Goal: Complete application form: Complete application form

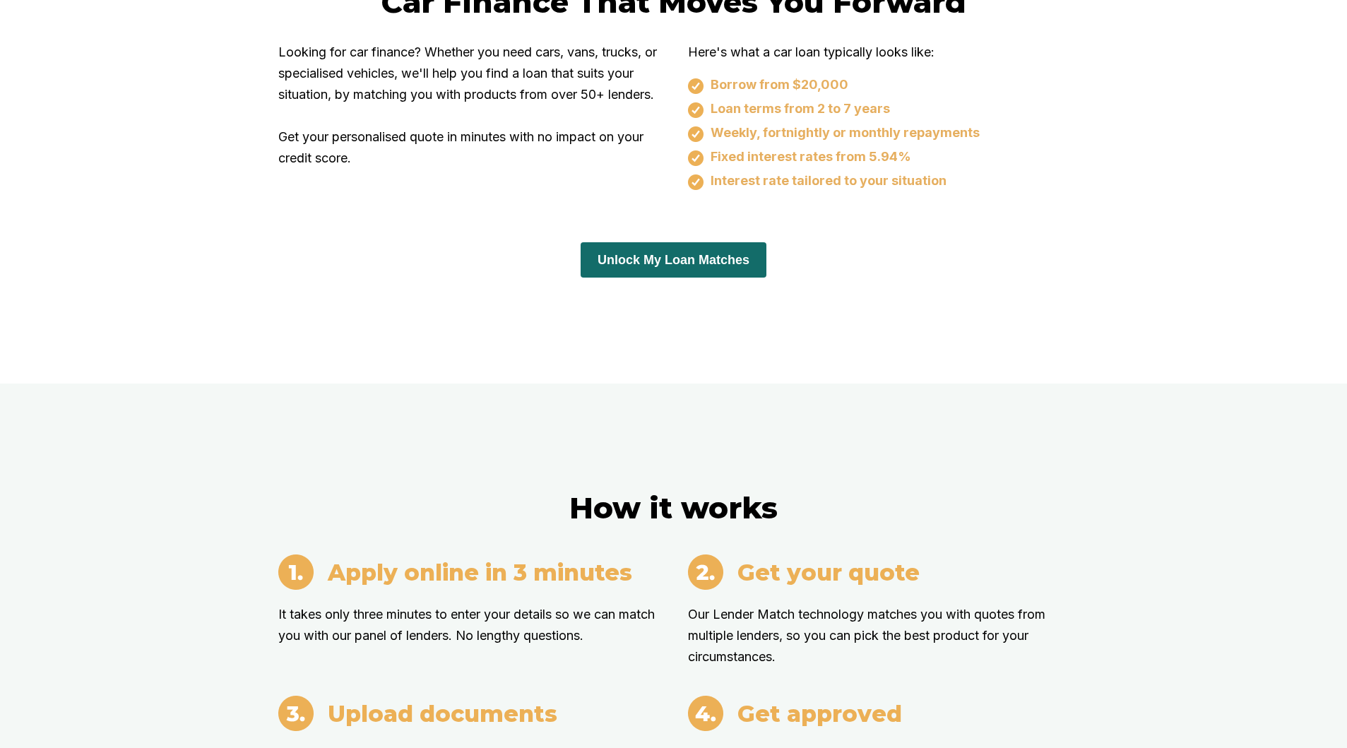
scroll to position [984, 0]
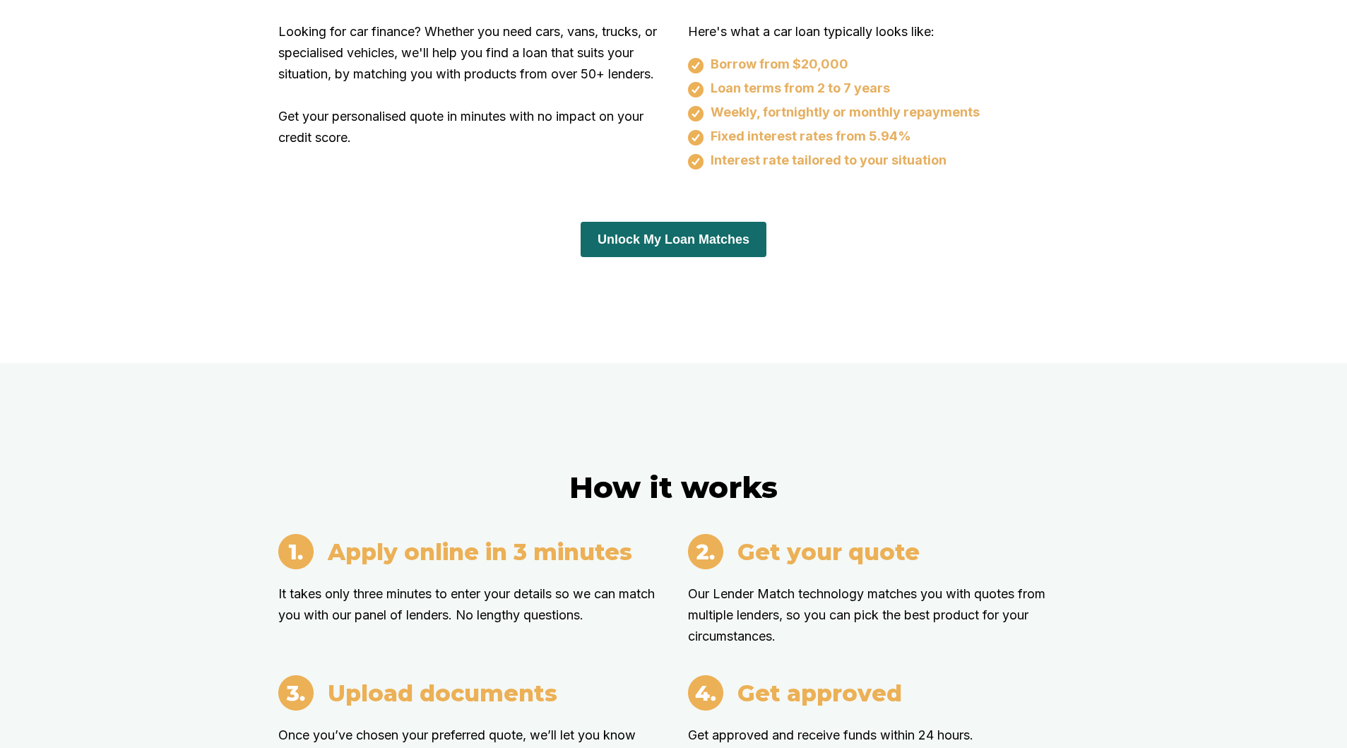
click at [712, 237] on button "Unlock My Loan Matches" at bounding box center [673, 239] width 186 height 35
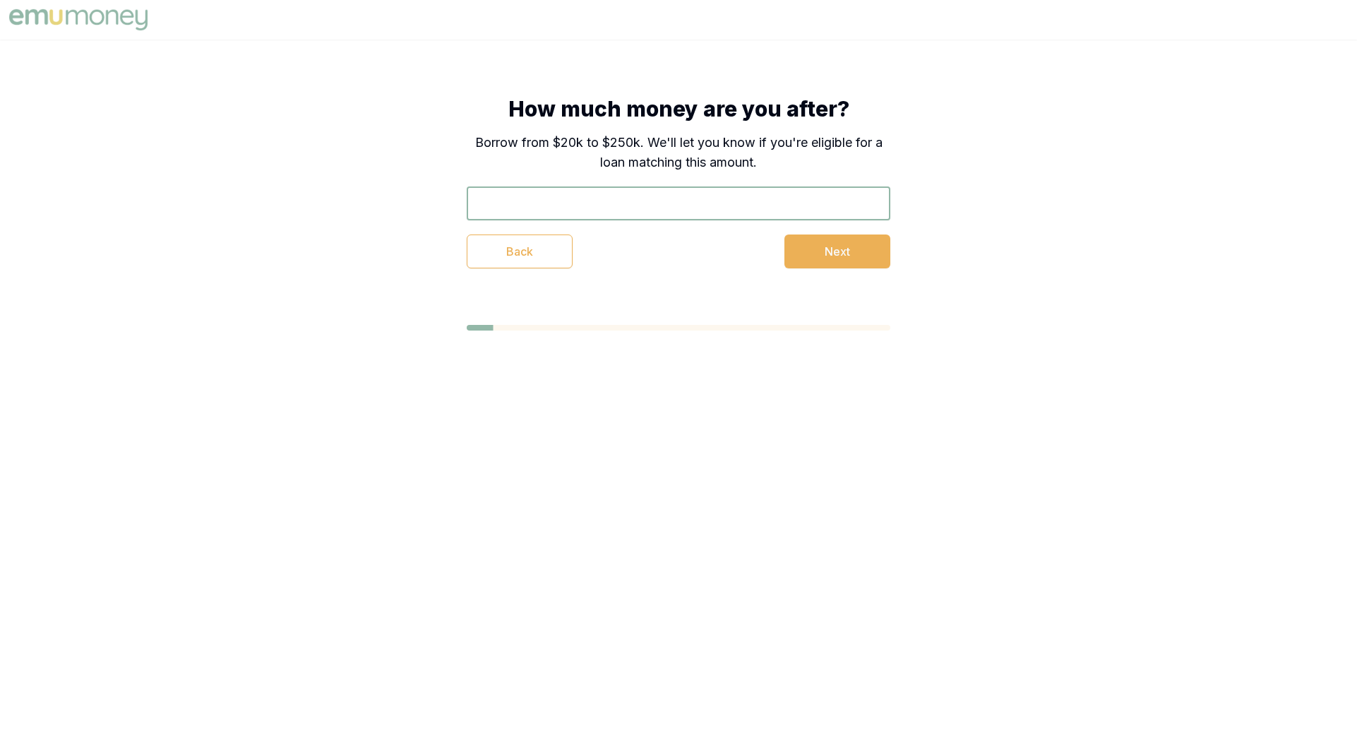
click at [712, 192] on input "text" at bounding box center [679, 203] width 424 height 34
type input "$25,000"
click at [846, 252] on button "Next" at bounding box center [838, 251] width 106 height 34
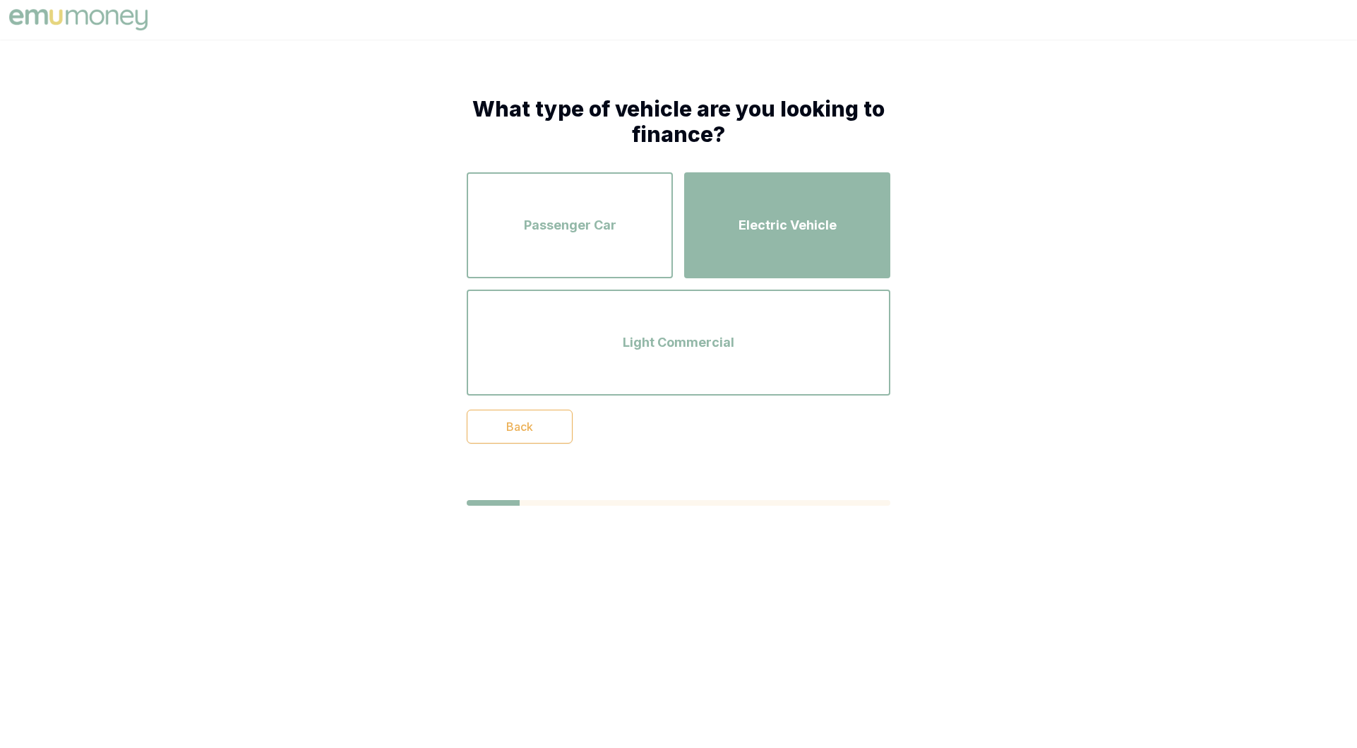
click at [758, 221] on span "Electric Vehicle" at bounding box center [788, 225] width 98 height 20
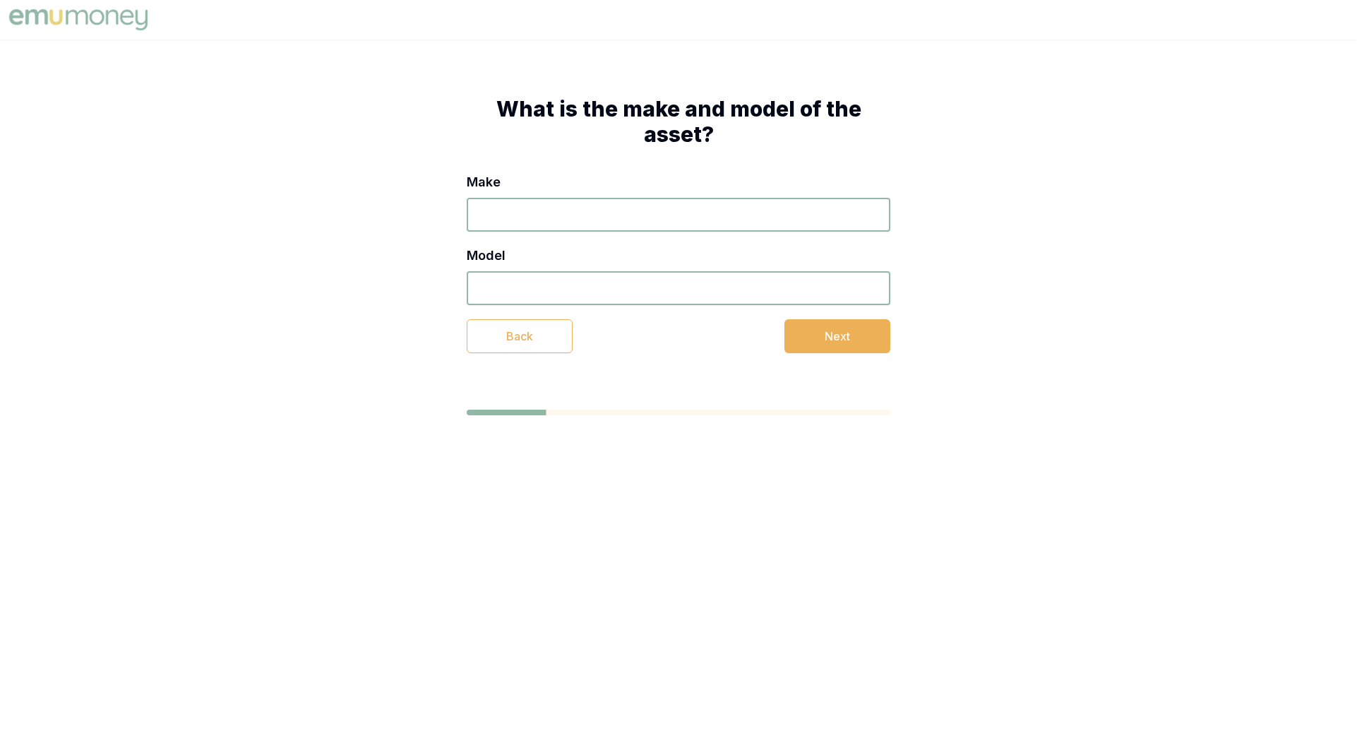
click at [607, 205] on input "Make" at bounding box center [679, 215] width 424 height 34
type input "Tesla"
type input "Model 3 Long Range"
click at [833, 328] on button "Next" at bounding box center [838, 336] width 106 height 34
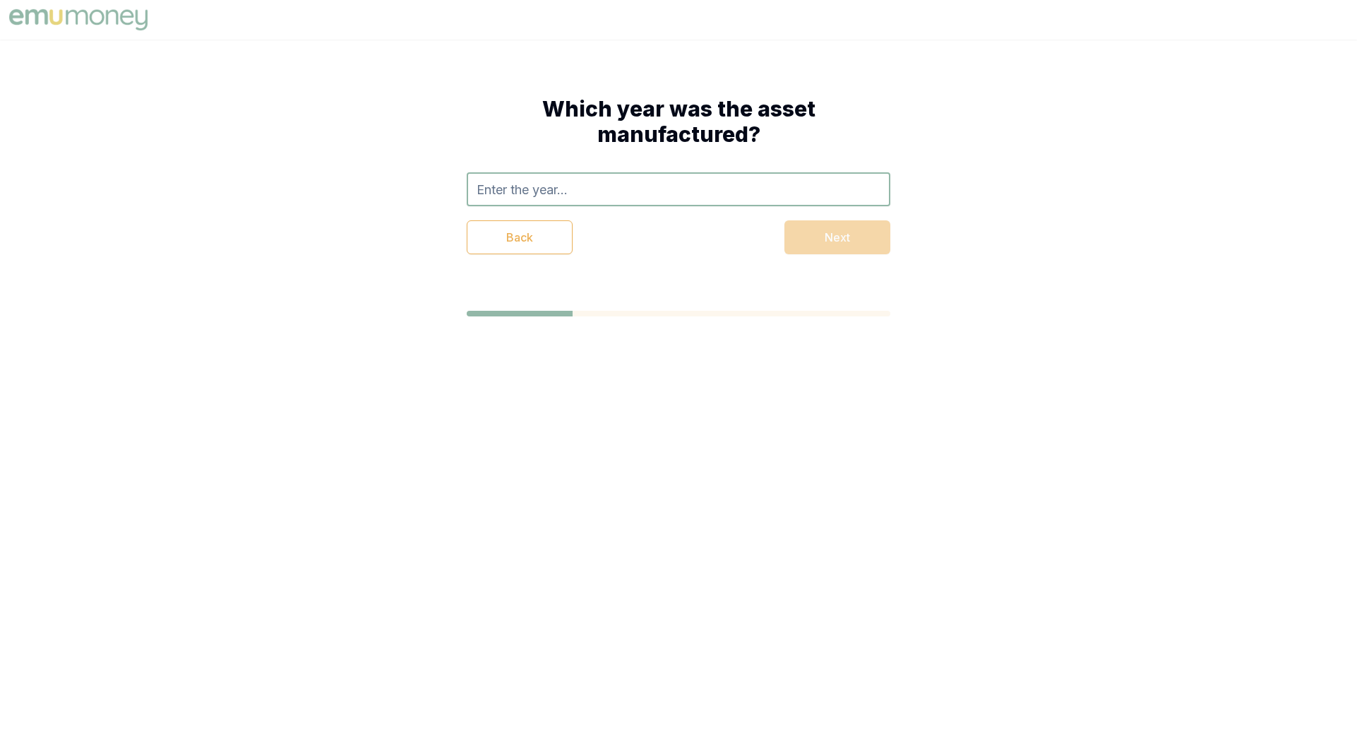
click at [679, 186] on input "text" at bounding box center [679, 189] width 424 height 34
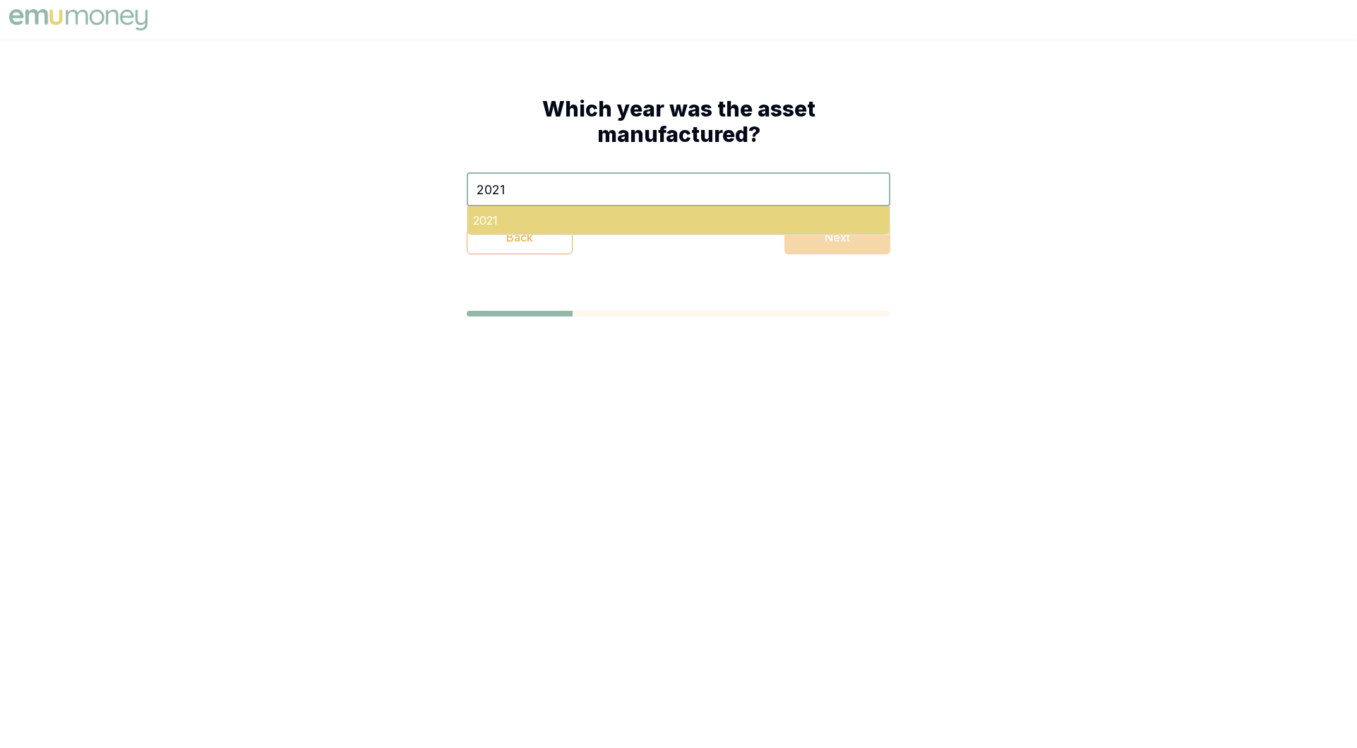
type input "2021"
click at [587, 226] on div "2021" at bounding box center [678, 220] width 422 height 28
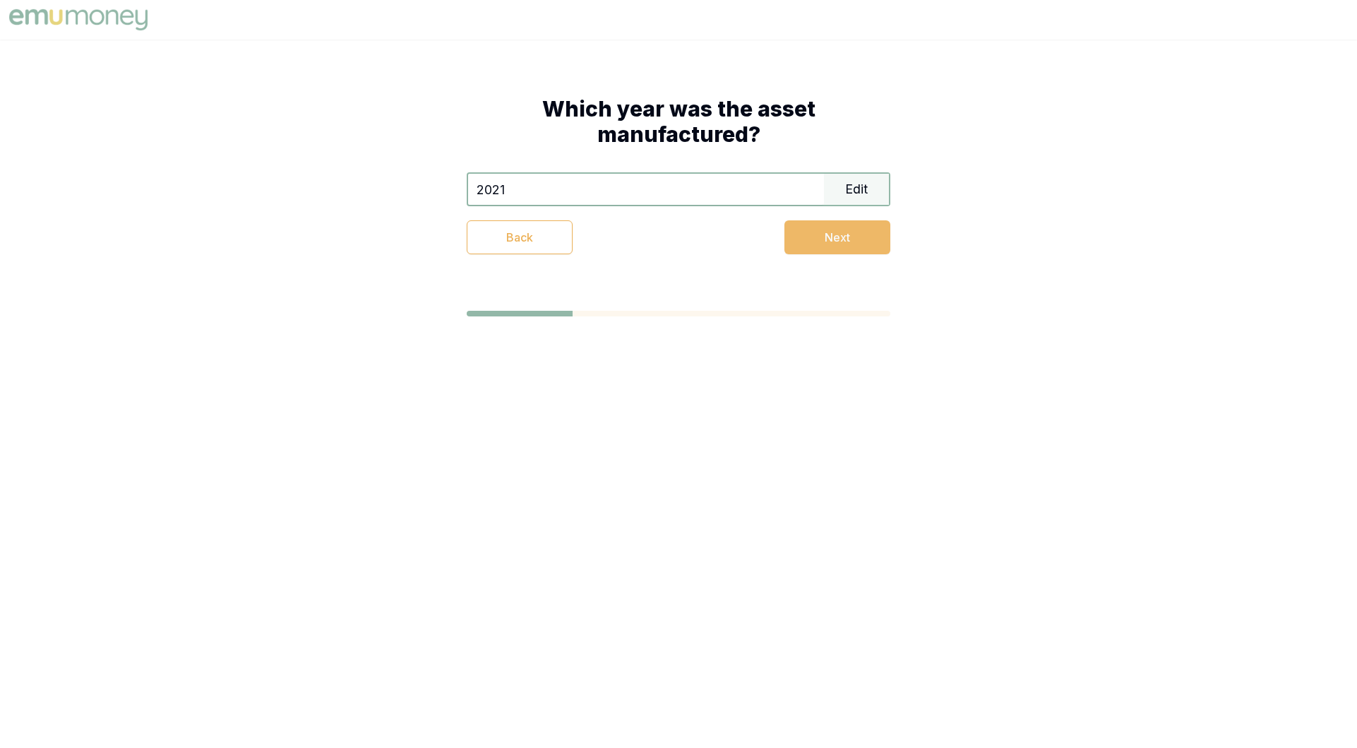
click at [803, 249] on button "Next" at bounding box center [838, 237] width 106 height 34
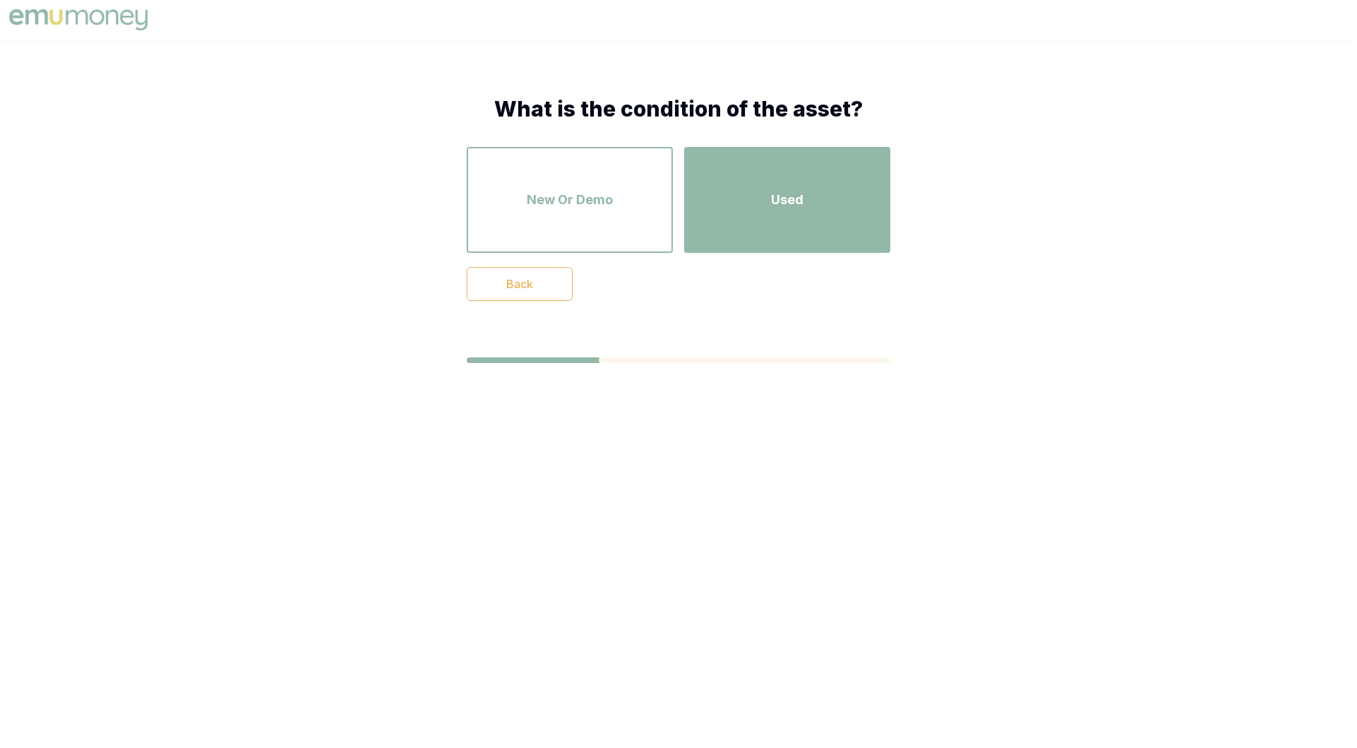
click at [775, 206] on span "Used" at bounding box center [787, 200] width 32 height 20
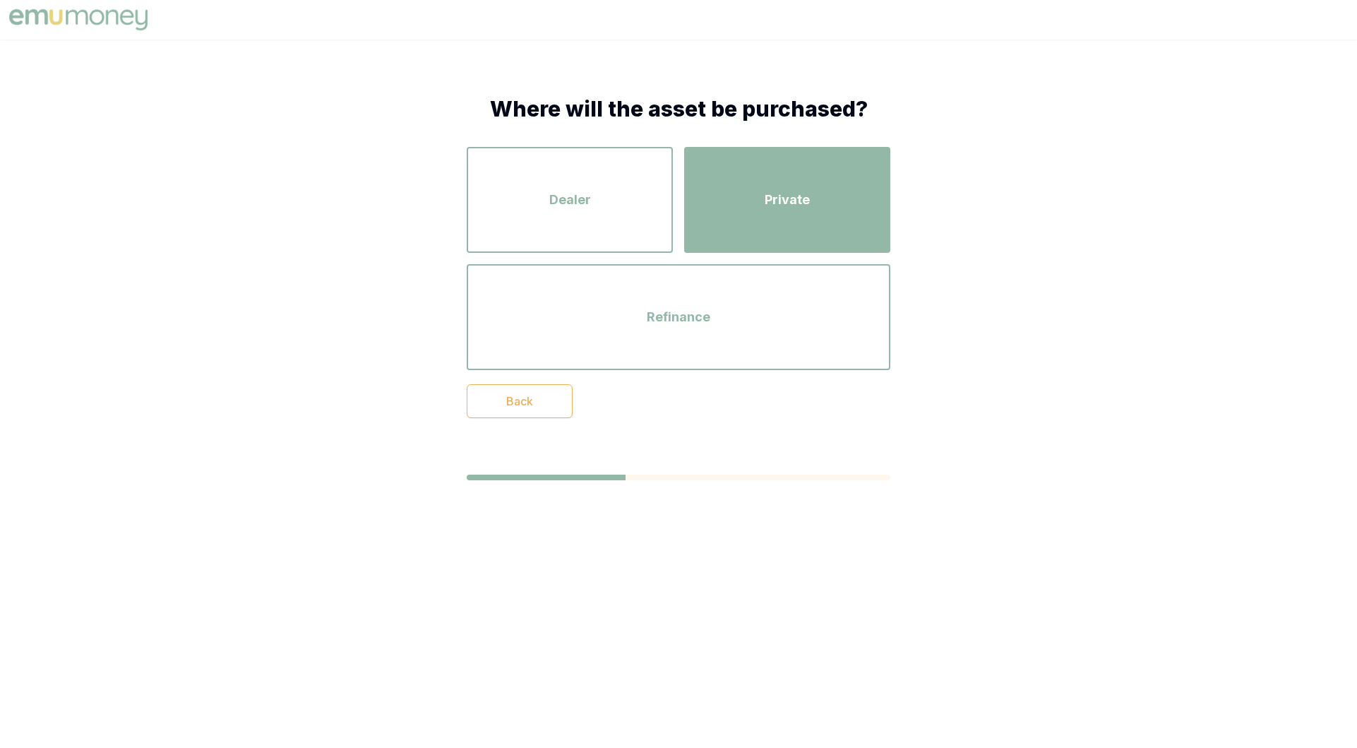
click at [813, 207] on div "Private" at bounding box center [787, 200] width 181 height 80
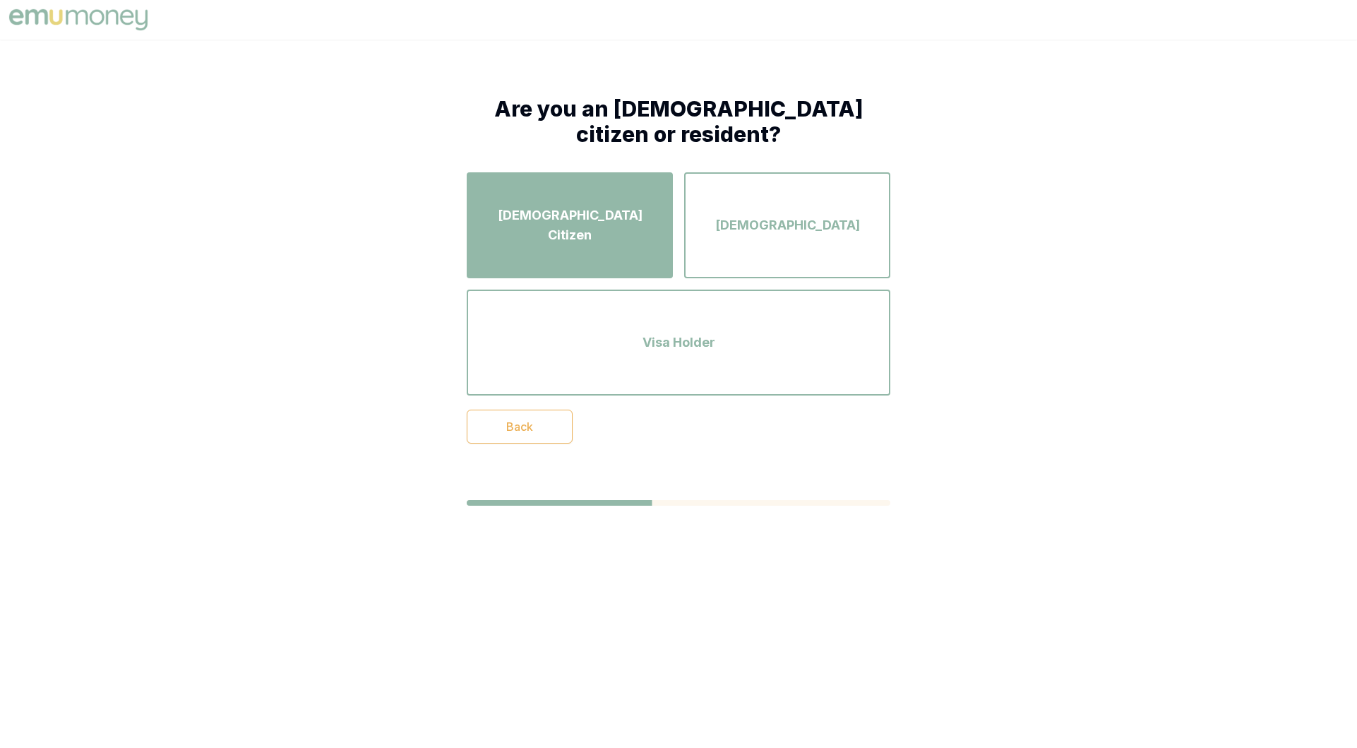
click at [604, 215] on span "Australian Citizen" at bounding box center [569, 225] width 181 height 40
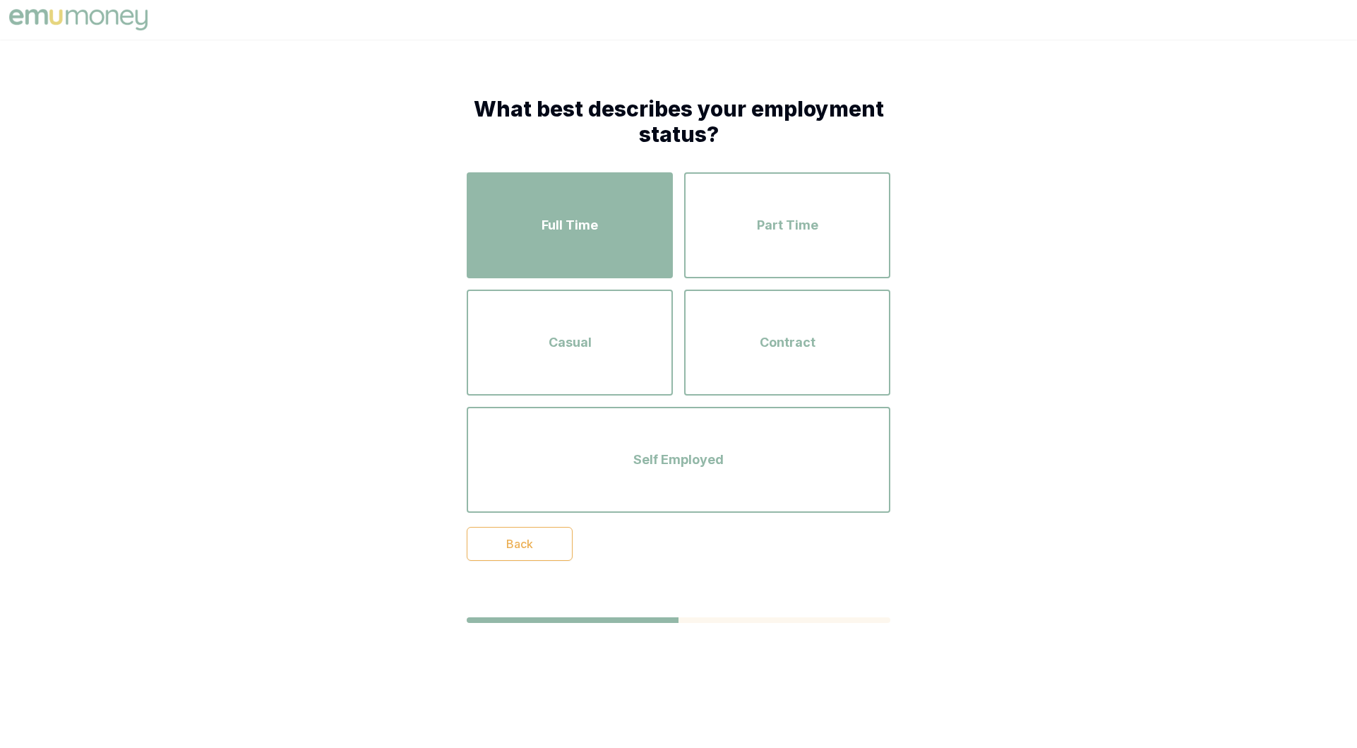
click at [598, 211] on div "Full Time" at bounding box center [569, 225] width 181 height 80
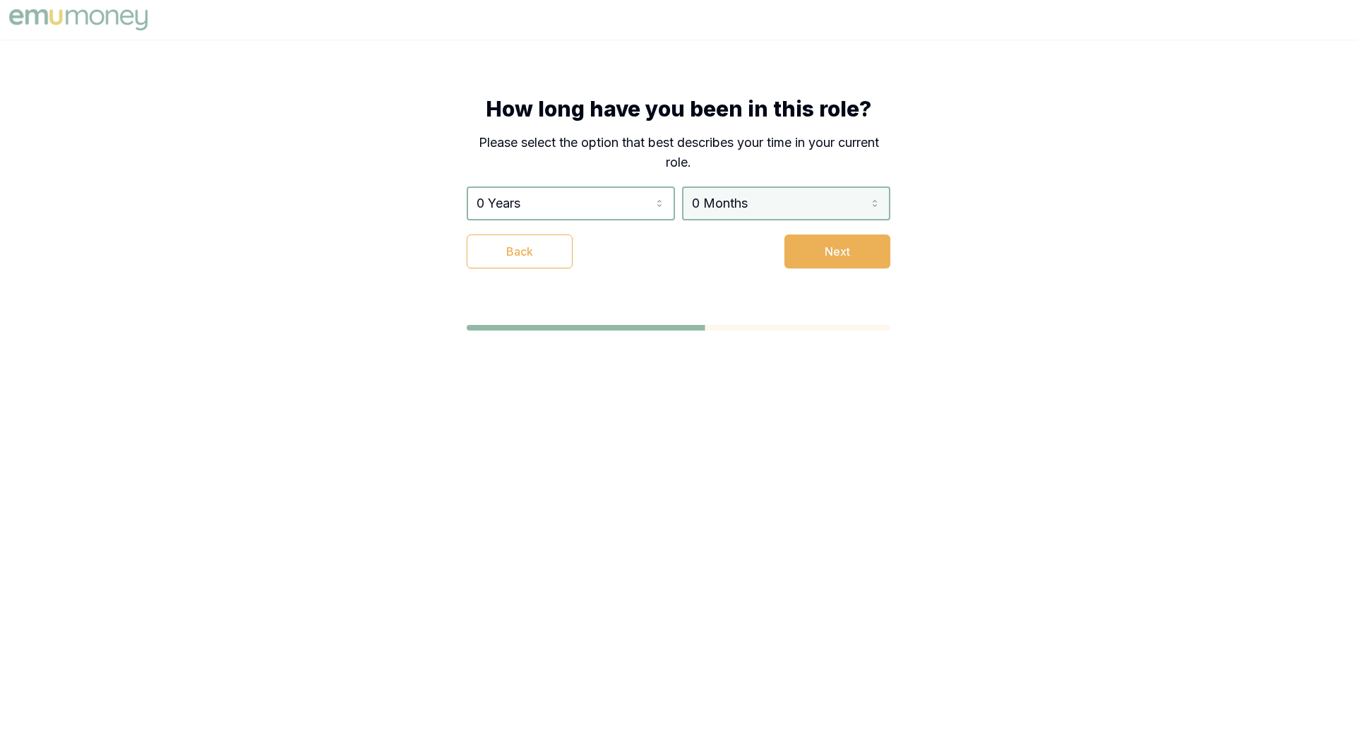
click at [789, 208] on html "How long have you been in this role? Please select the option that best describ…" at bounding box center [678, 374] width 1357 height 748
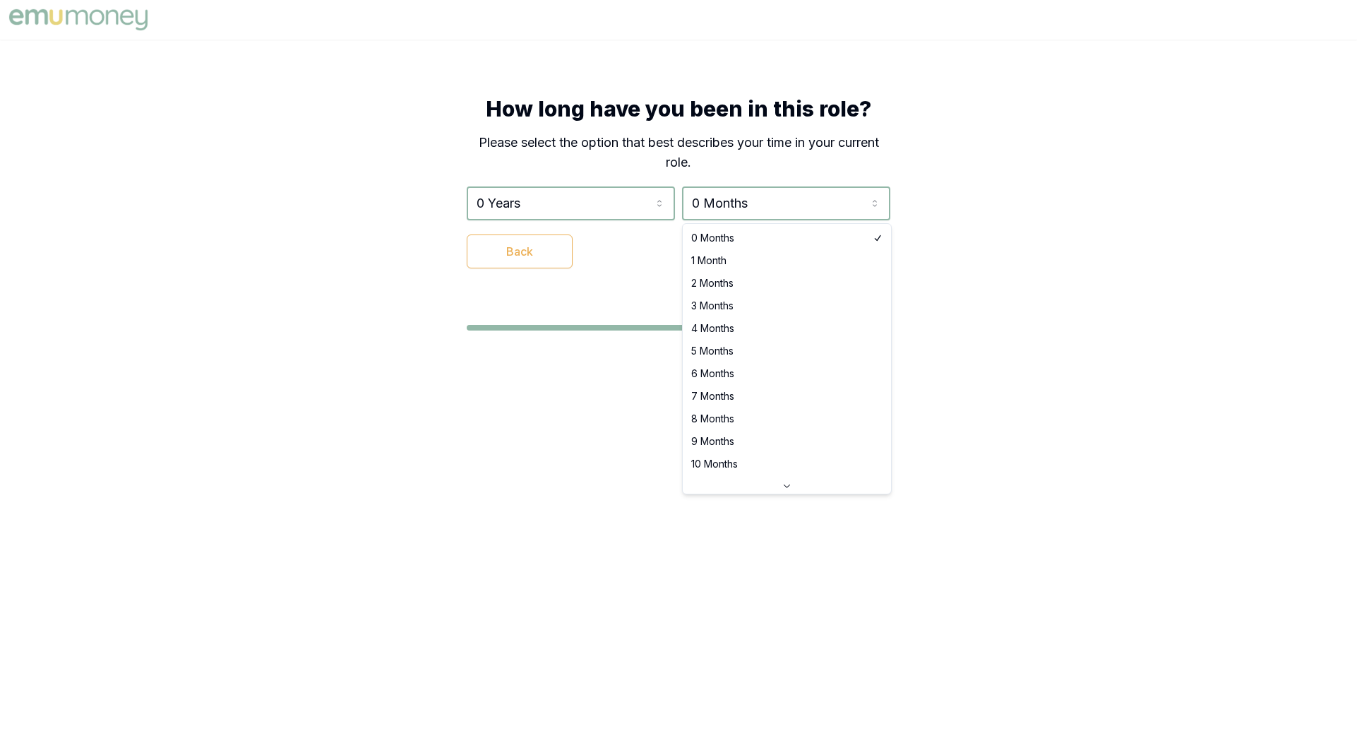
select select "1"
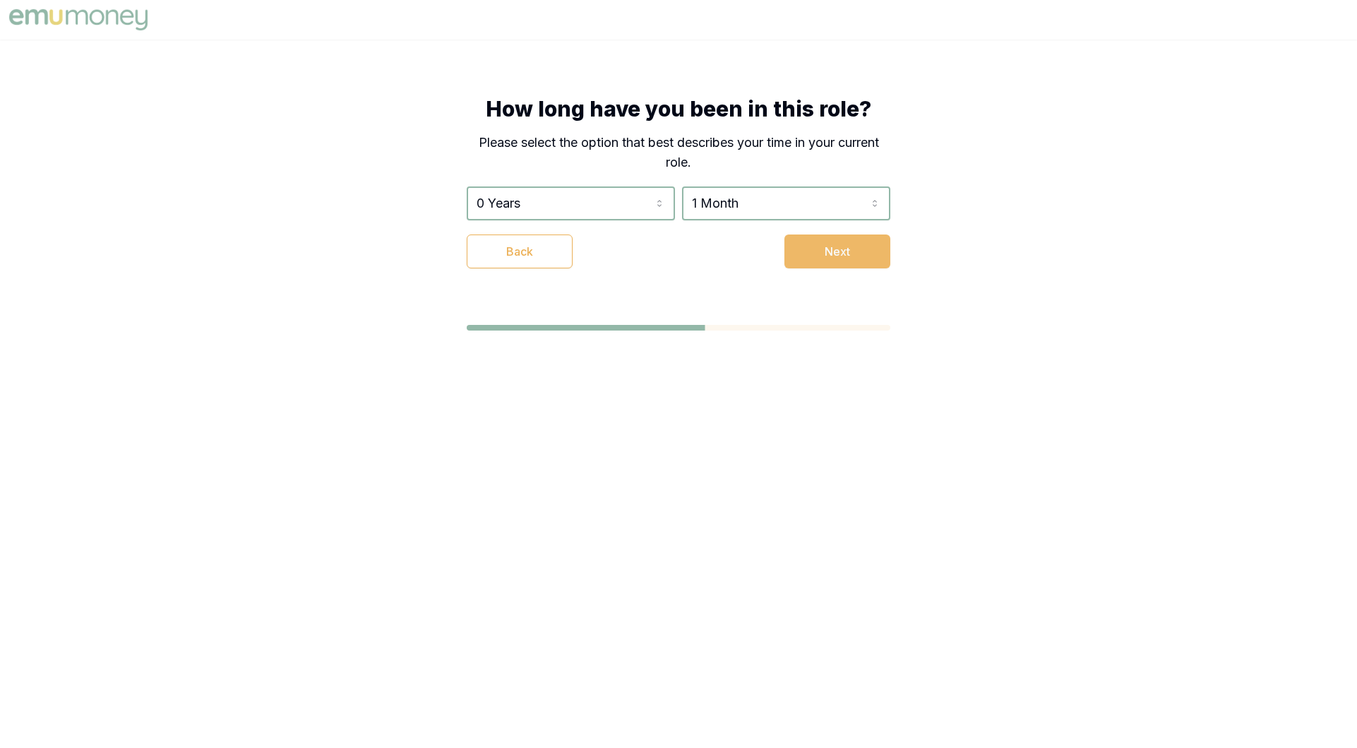
click at [854, 251] on button "Next" at bounding box center [838, 251] width 106 height 34
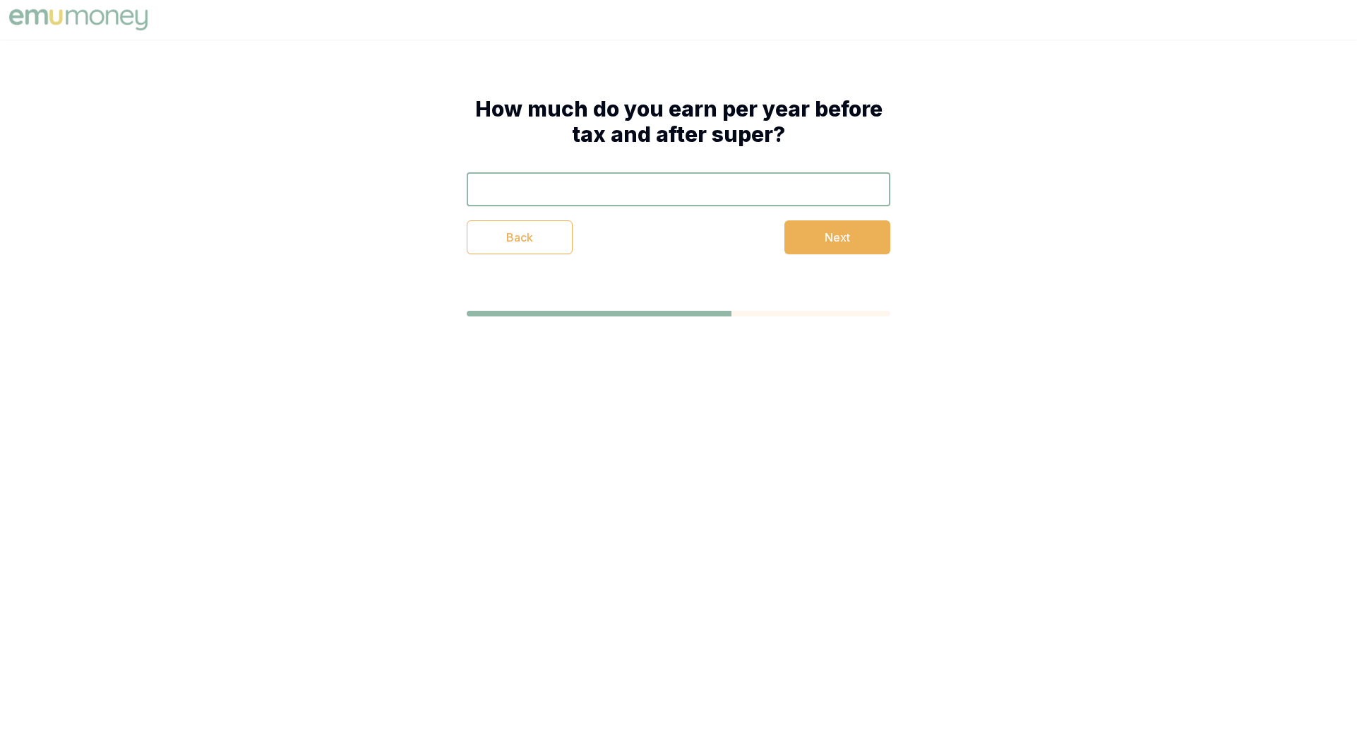
click at [743, 183] on input "text" at bounding box center [679, 189] width 424 height 34
type input "$185,000"
click at [833, 231] on button "Next" at bounding box center [838, 237] width 106 height 34
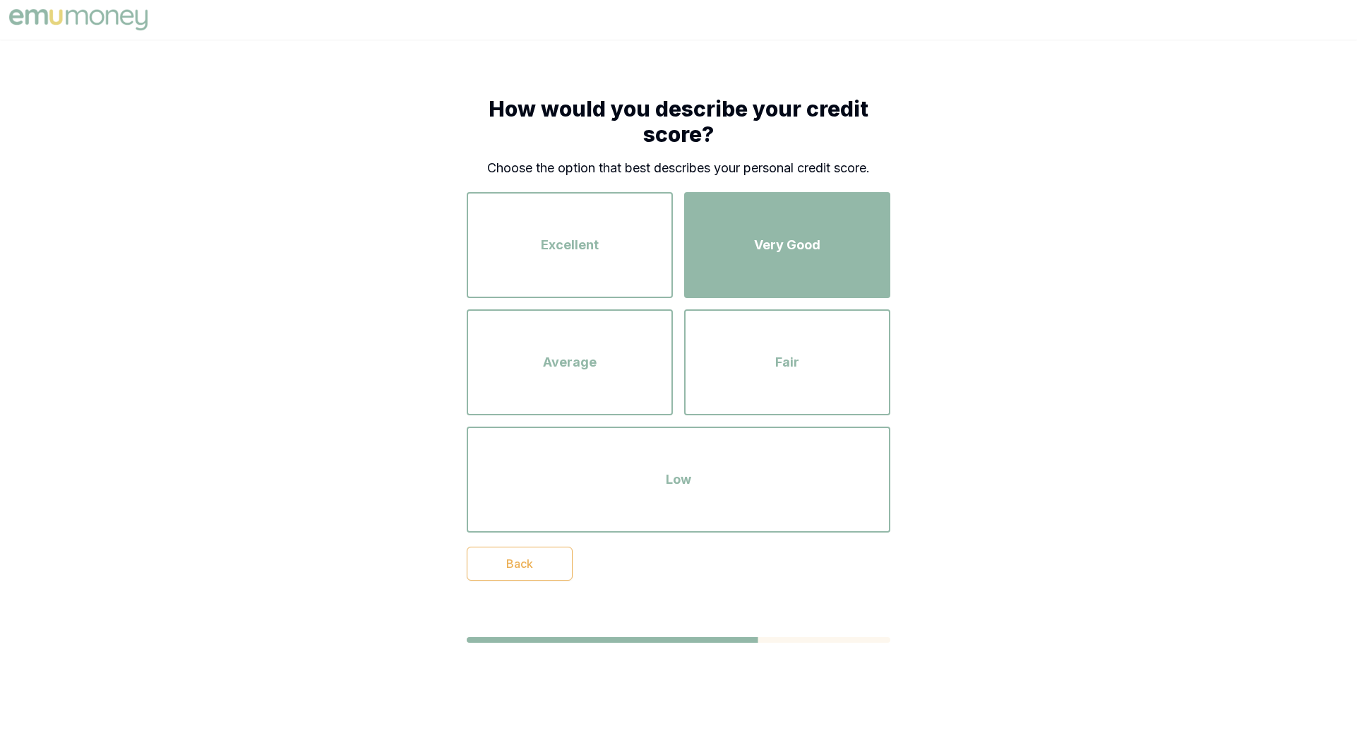
click at [757, 248] on span "Very Good" at bounding box center [787, 245] width 66 height 20
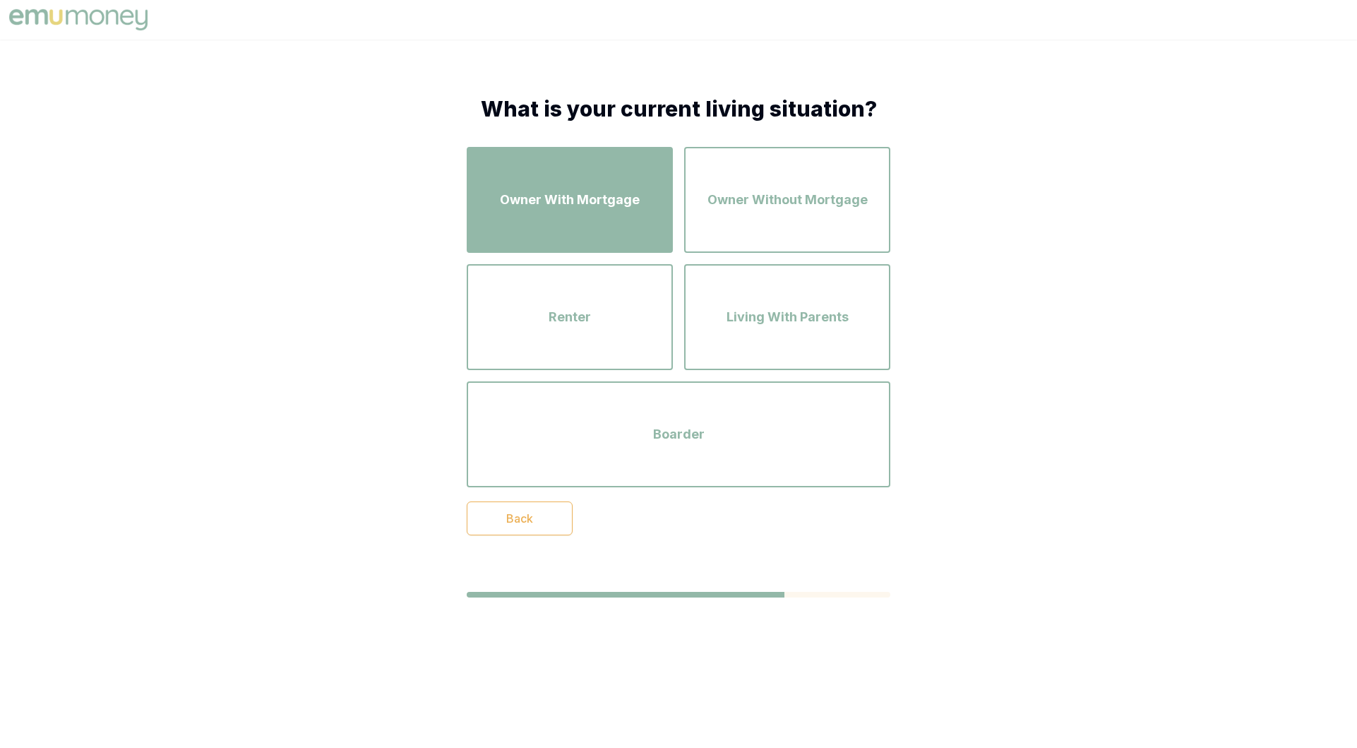
click at [619, 194] on span "Owner With Mortgage" at bounding box center [570, 200] width 140 height 20
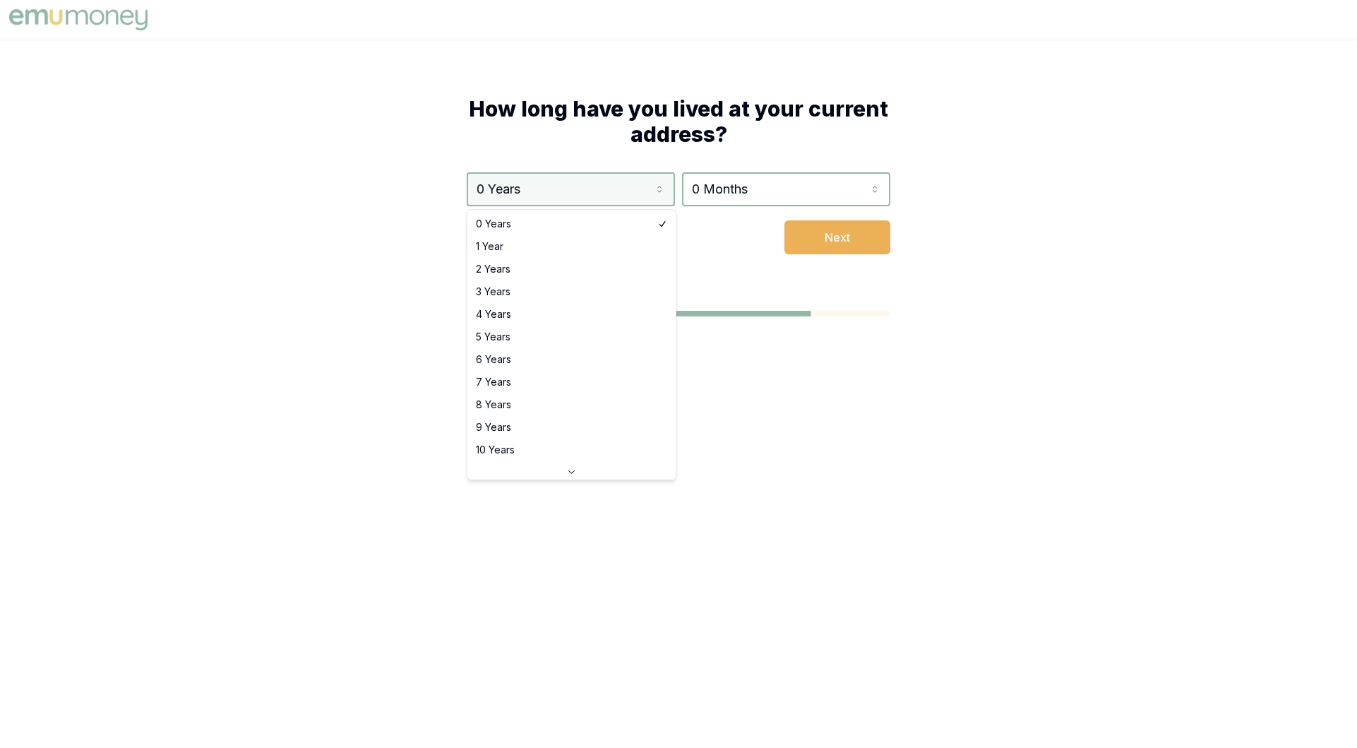
click at [638, 182] on html "How long have you lived at your current address? 0 Years 0 Years 1 Year 2 Years…" at bounding box center [678, 374] width 1357 height 748
select select "7"
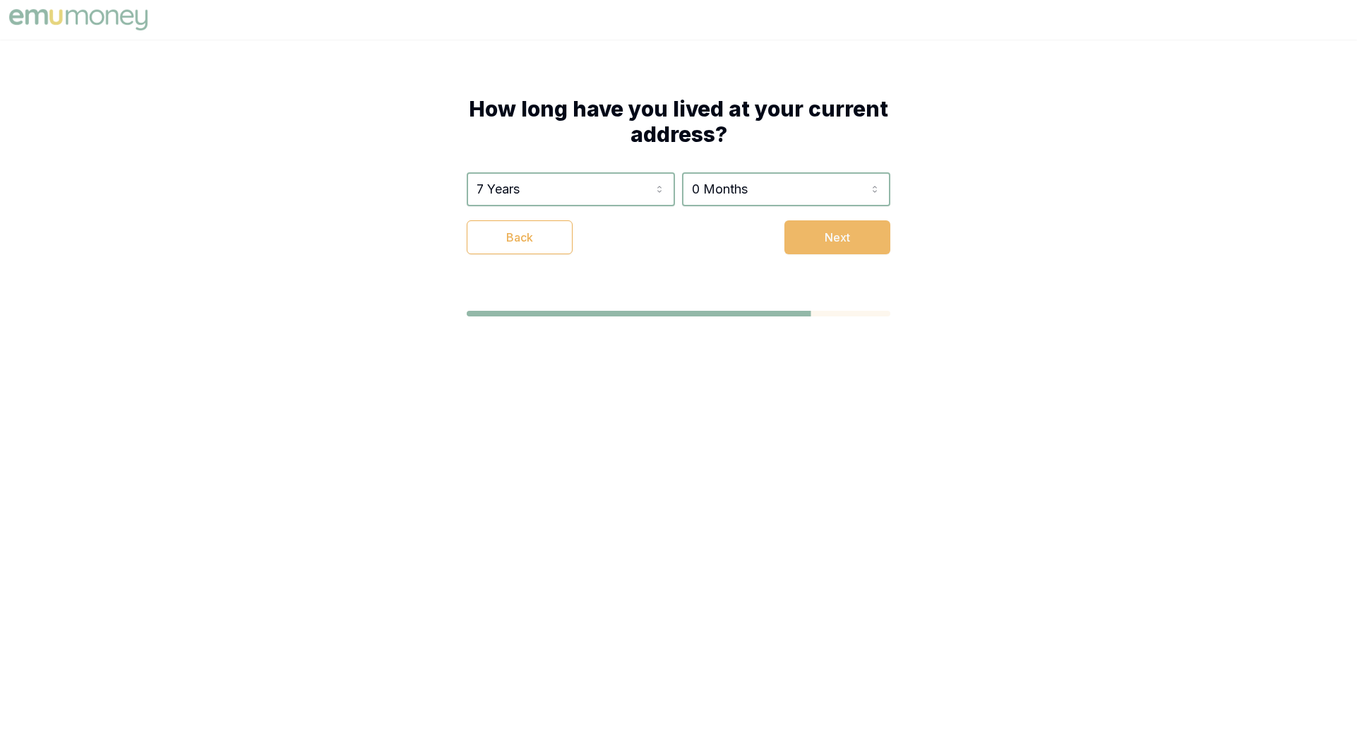
click at [857, 232] on button "Next" at bounding box center [838, 237] width 106 height 34
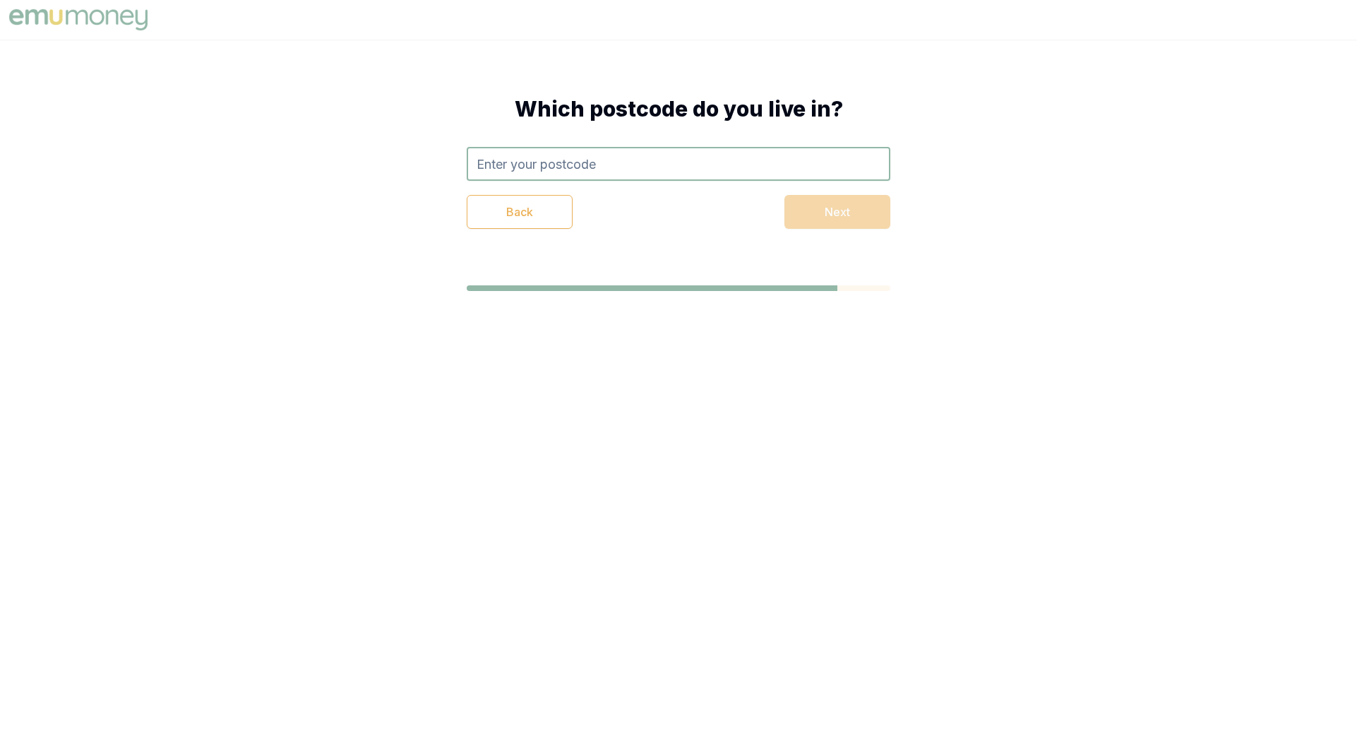
click at [681, 157] on input "text" at bounding box center [679, 164] width 424 height 34
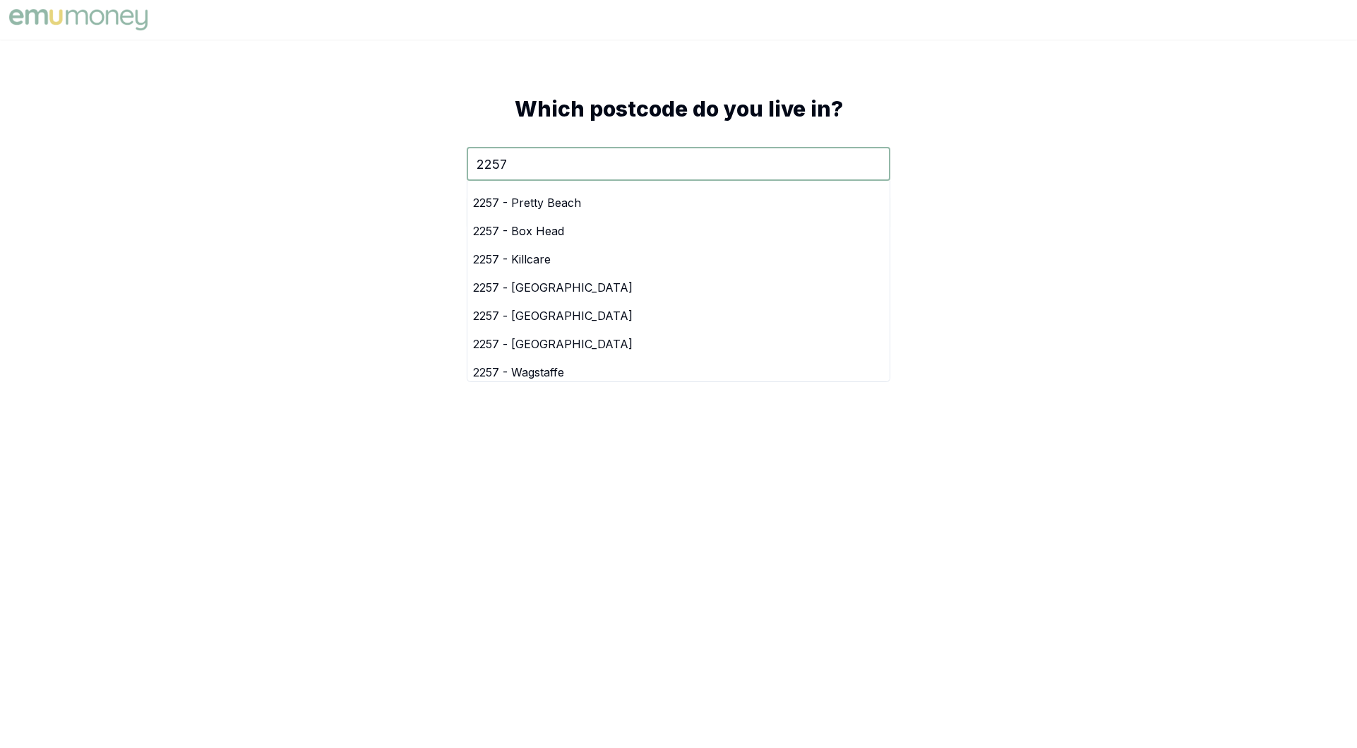
scroll to position [136, 0]
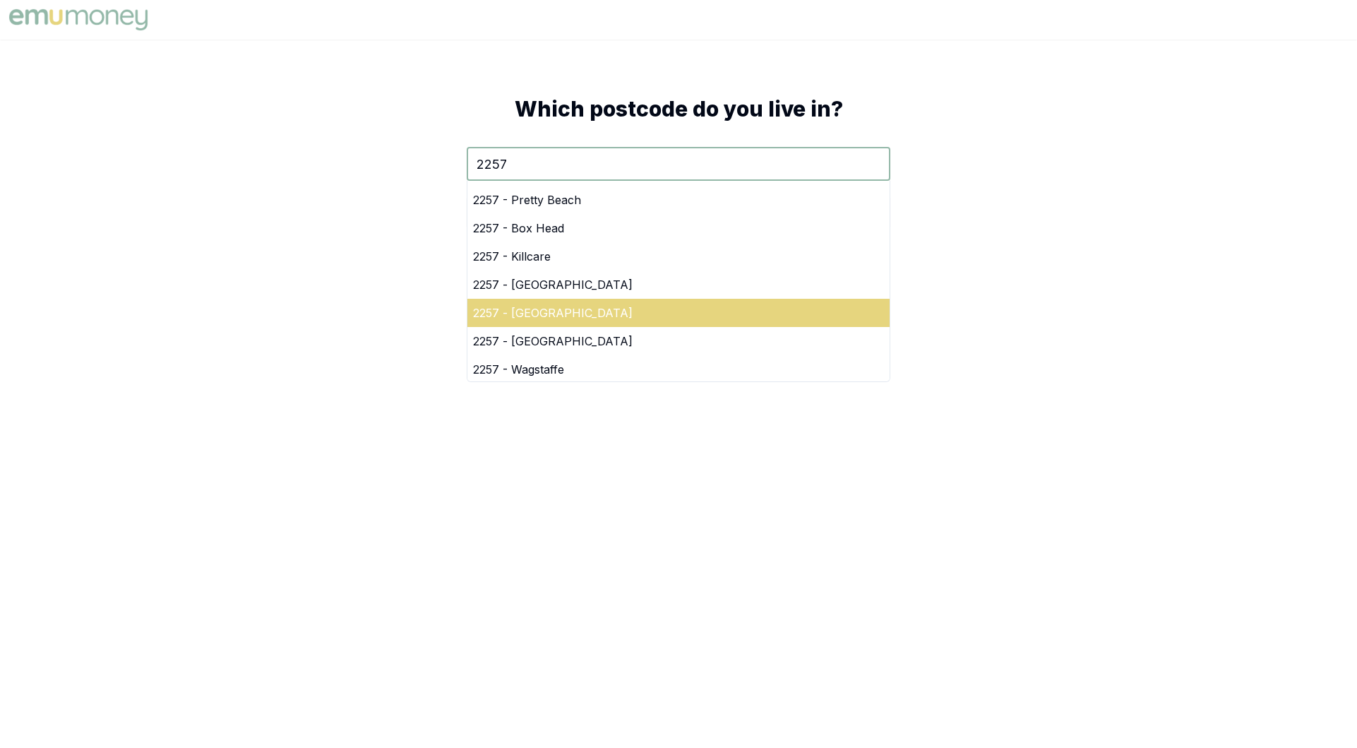
type input "2257"
click at [642, 316] on div "2257 - Umina Beach" at bounding box center [678, 313] width 422 height 28
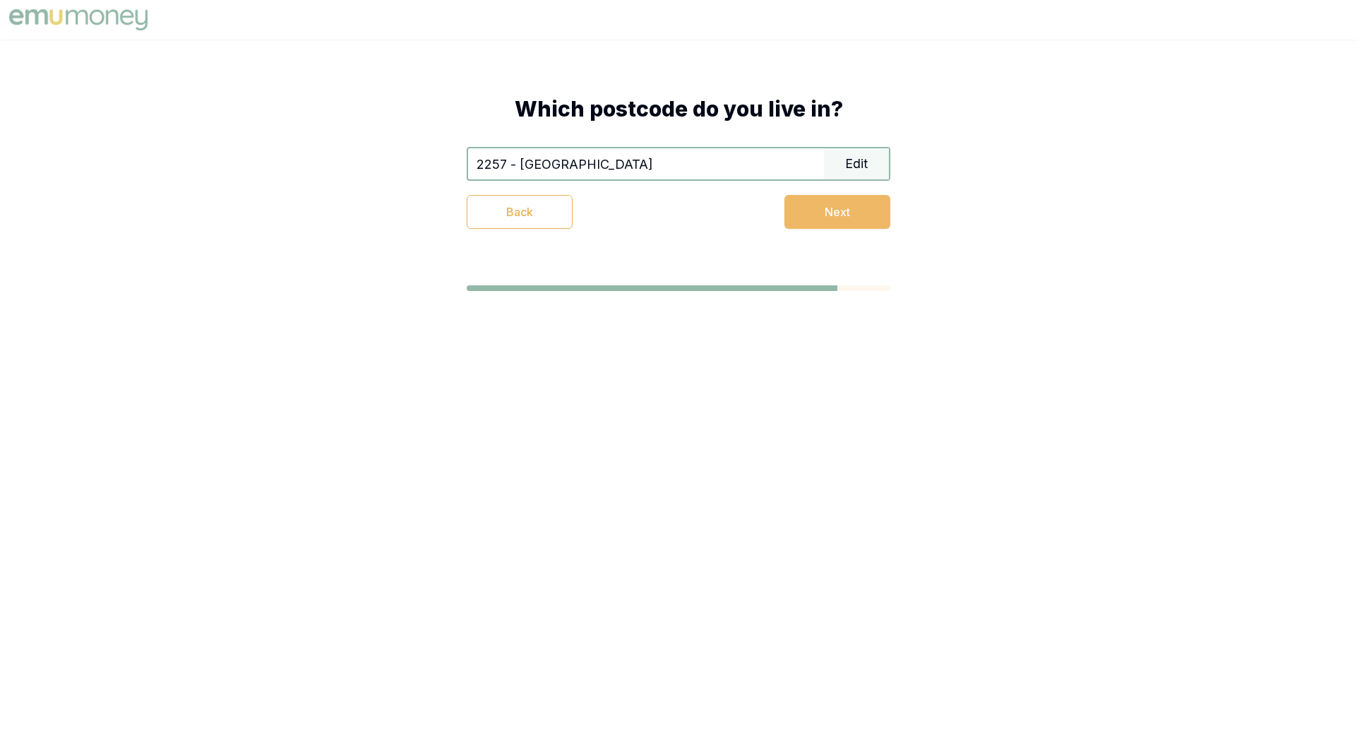
click at [811, 220] on button "Next" at bounding box center [838, 212] width 106 height 34
